Goal: Navigation & Orientation: Go to known website

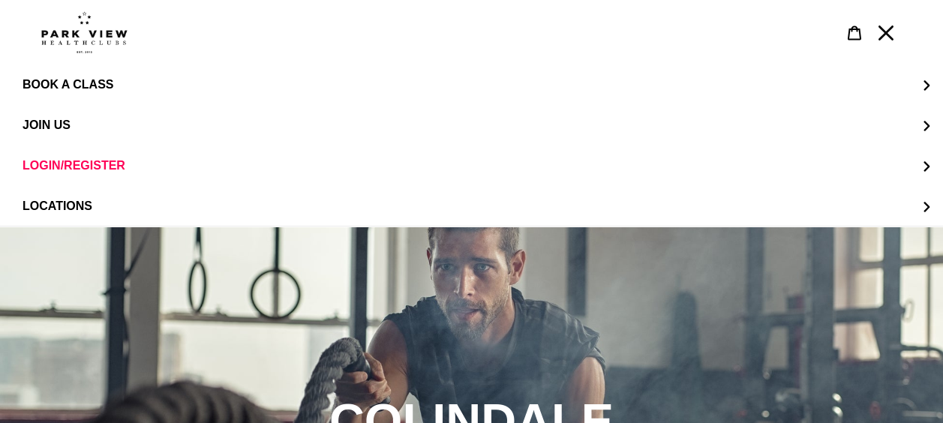
scroll to position [4227, 0]
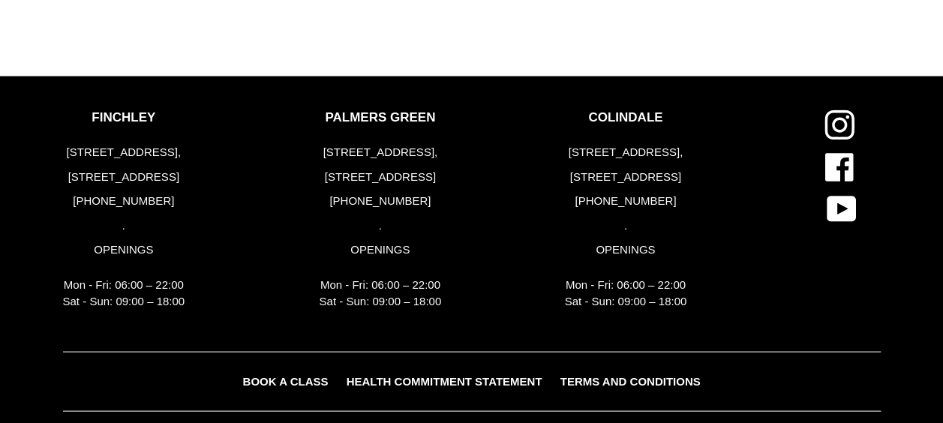
drag, startPoint x: 676, startPoint y: 199, endPoint x: 565, endPoint y: 205, distance: 111.9
click at [565, 205] on p "[PHONE_NUMBER]" at bounding box center [626, 200] width 122 height 17
click at [691, 202] on div "COLINDALE [STREET_ADDRESS] [PHONE_NUMBER] . OPENINGS Mon - Fri: 06:00 – 22:00 S…" at bounding box center [675, 213] width 245 height 208
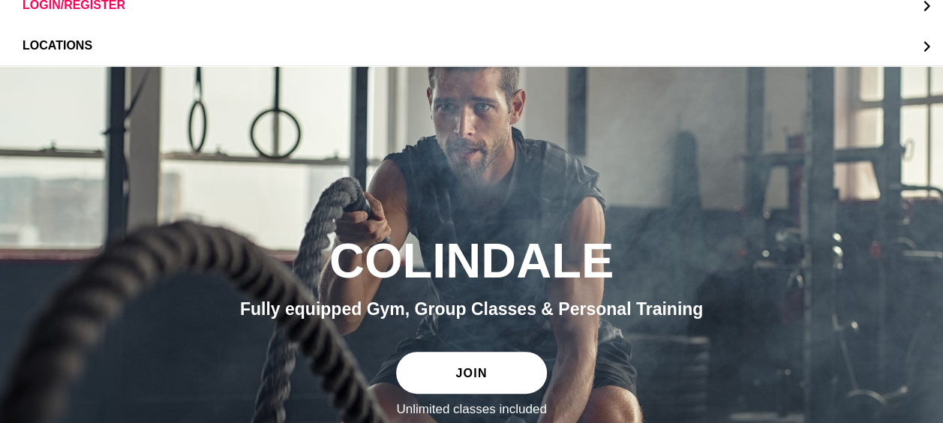
scroll to position [0, 0]
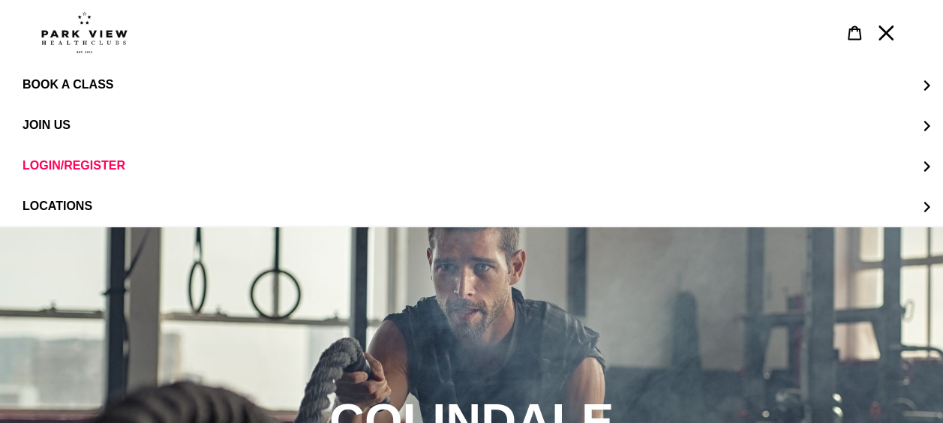
click at [900, 31] on button "Menu" at bounding box center [885, 32] width 31 height 32
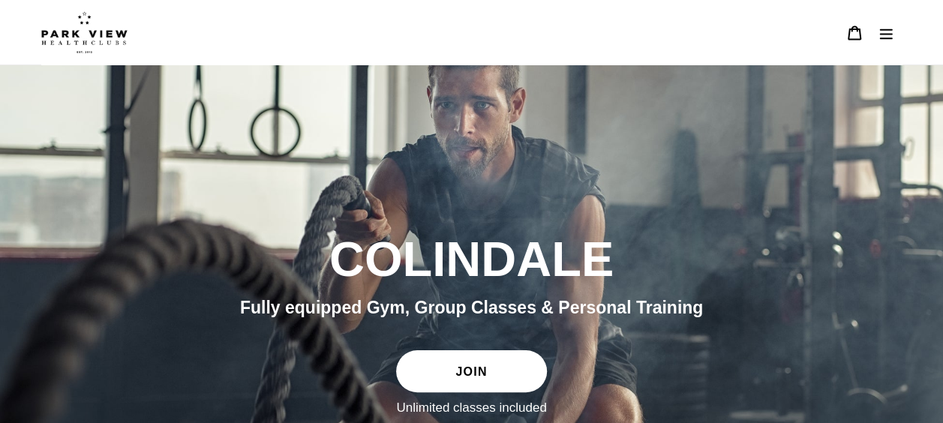
click at [877, 36] on button "Menu" at bounding box center [885, 32] width 31 height 32
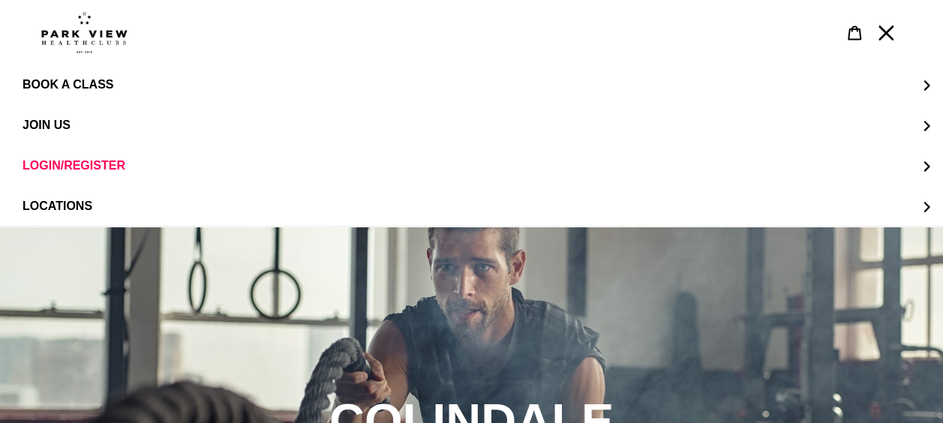
click at [888, 36] on icon "Menu" at bounding box center [885, 32] width 15 height 15
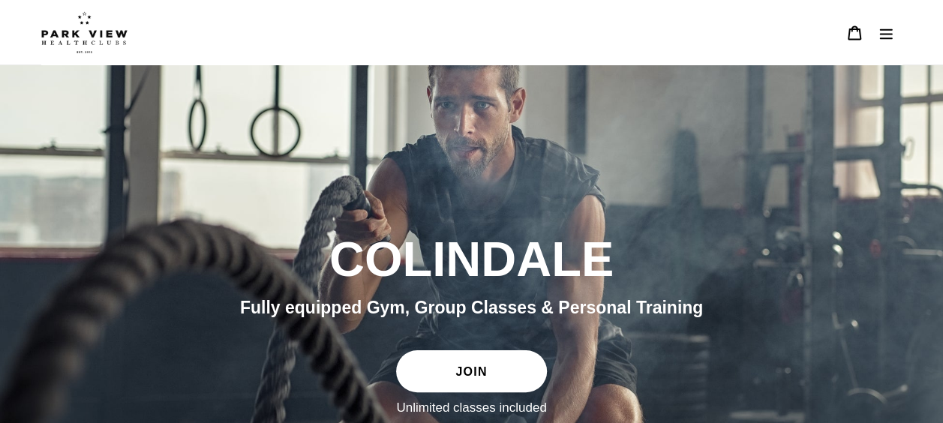
click at [725, 27] on link at bounding box center [458, 32] width 834 height 42
